Goal: Information Seeking & Learning: Learn about a topic

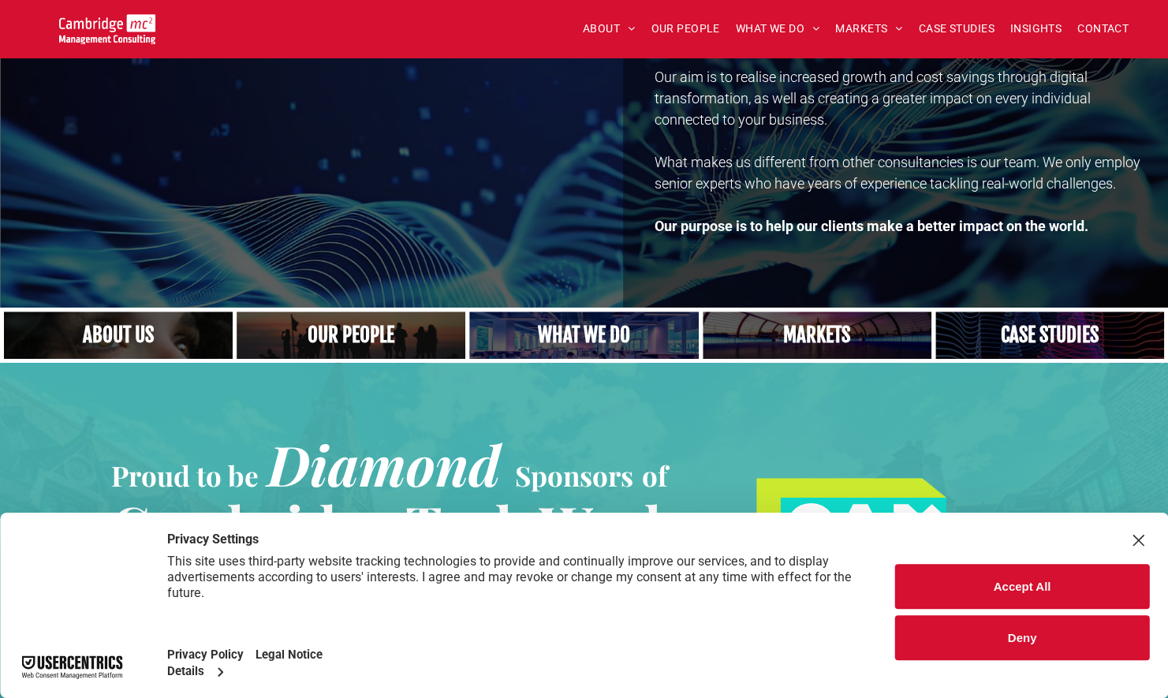
scroll to position [151, 0]
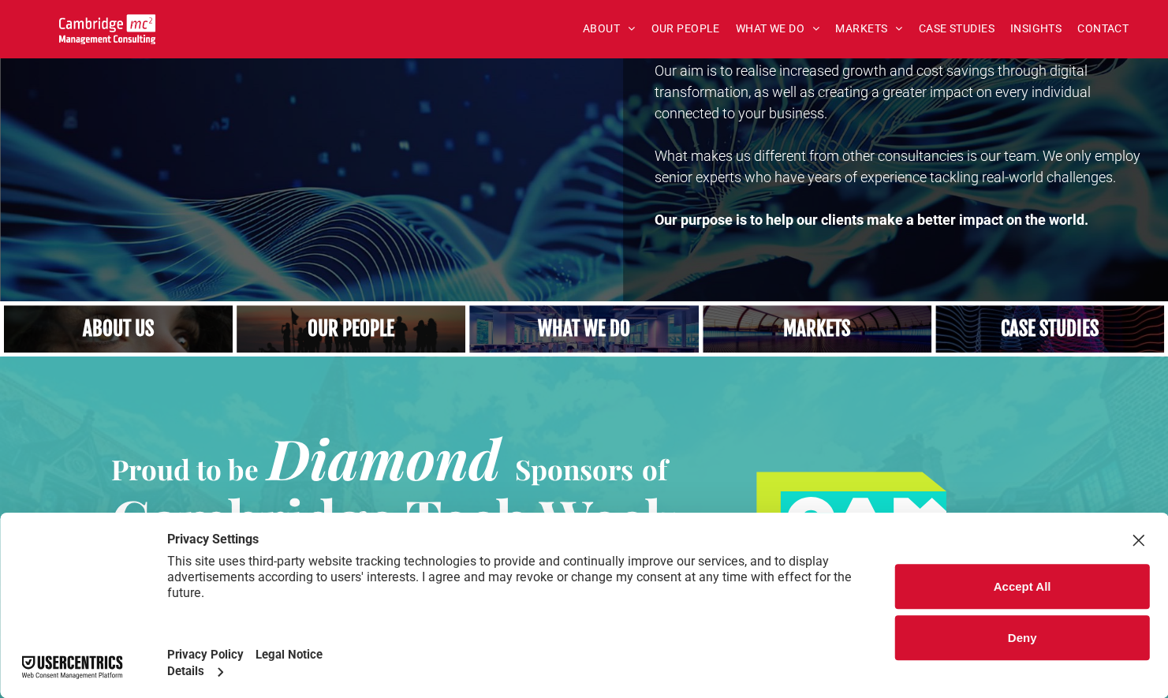
click at [1027, 645] on button "Deny" at bounding box center [1022, 637] width 254 height 45
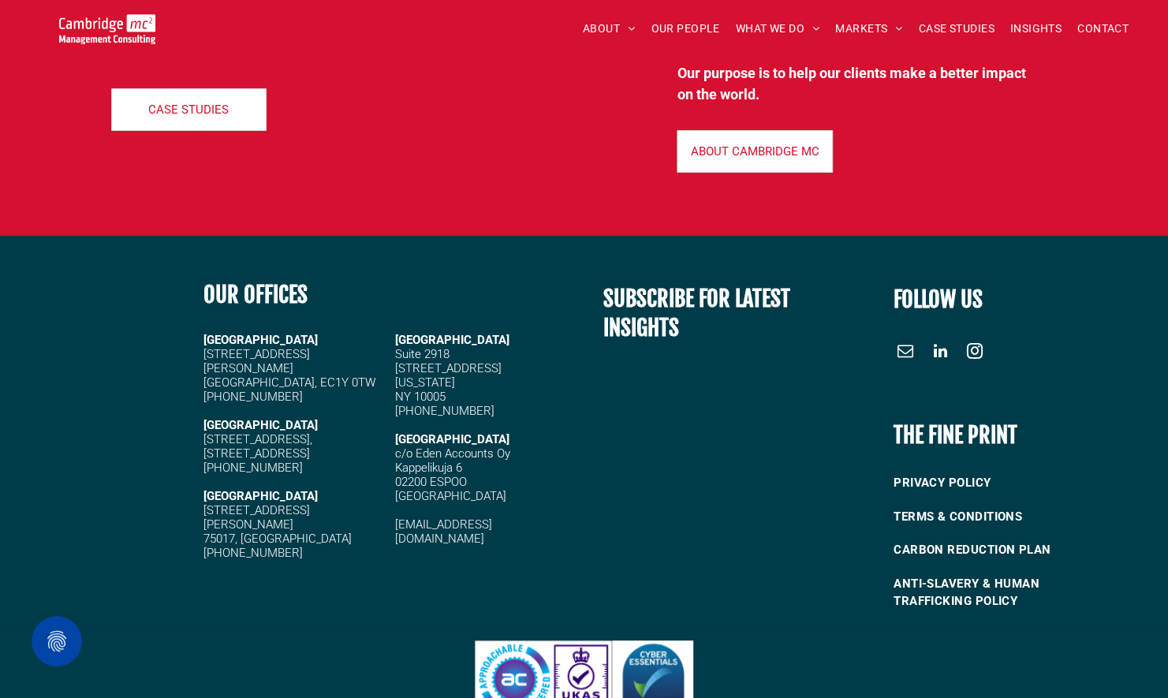
scroll to position [7048, 0]
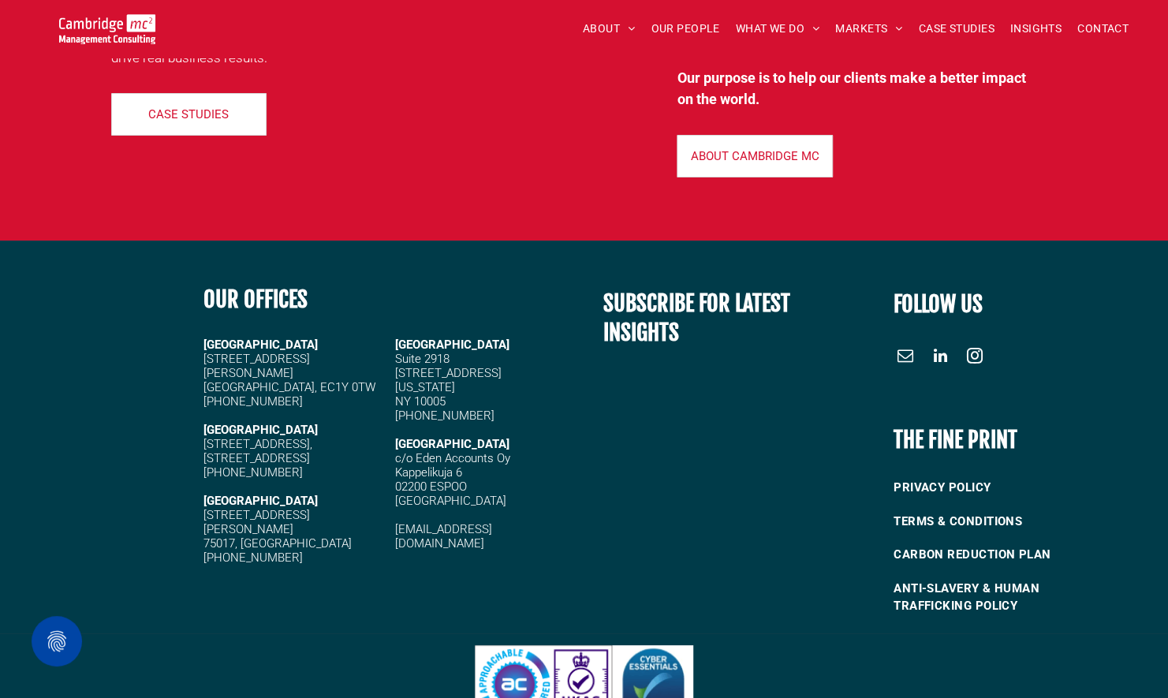
click at [69, 299] on div at bounding box center [97, 448] width 195 height 359
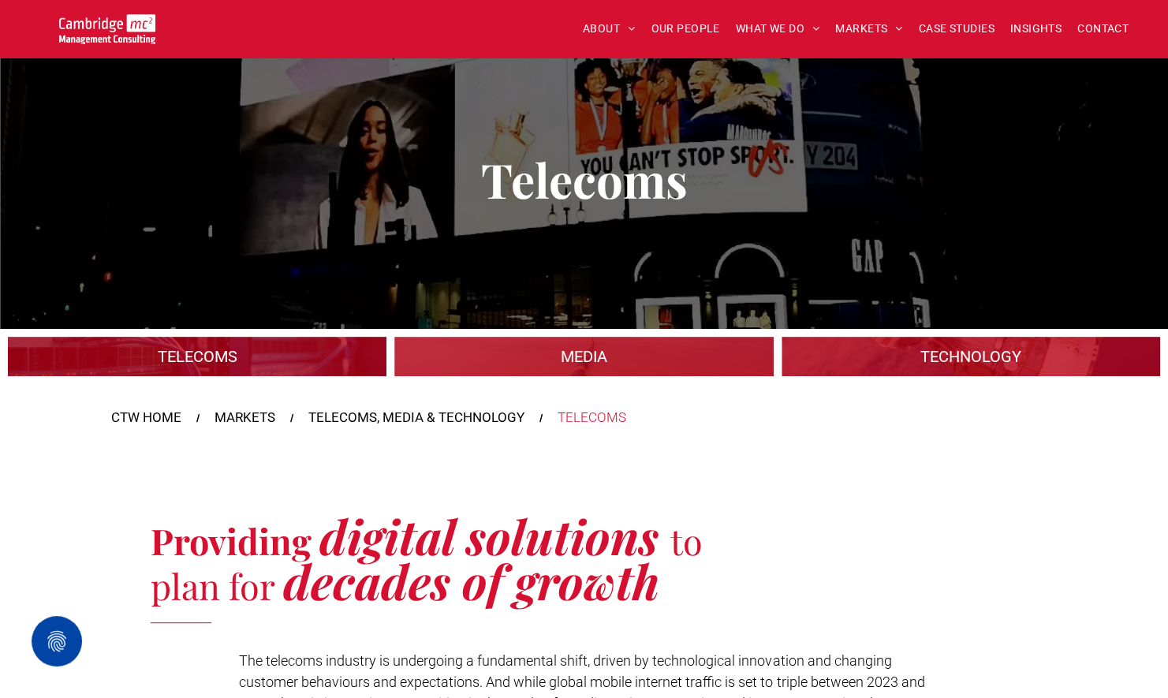
scroll to position [0, 0]
